Goal: Task Accomplishment & Management: Manage account settings

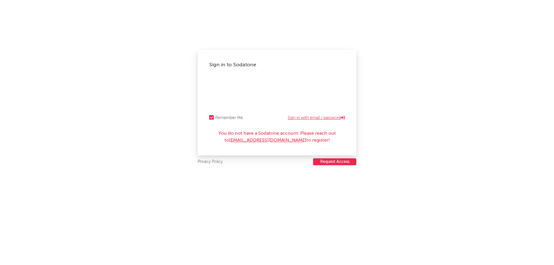
click at [298, 120] on link "Sign in with email / password" at bounding box center [316, 118] width 57 height 7
click at [234, 79] on div "Forgot your password?" at bounding box center [277, 91] width 136 height 29
click at [294, 80] on div "Forgot your password?" at bounding box center [277, 91] width 136 height 29
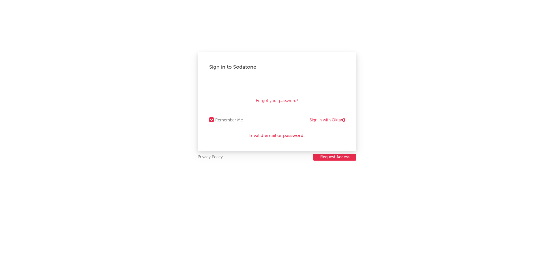
click at [331, 159] on button "Request Access" at bounding box center [334, 157] width 43 height 7
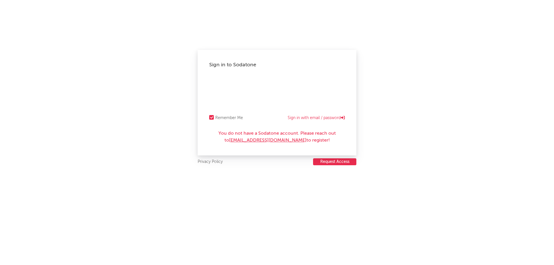
click at [210, 116] on div at bounding box center [211, 117] width 5 height 5
click at [209, 116] on input "Remember Me" at bounding box center [209, 118] width 0 height 7
